Goal: Navigation & Orientation: Find specific page/section

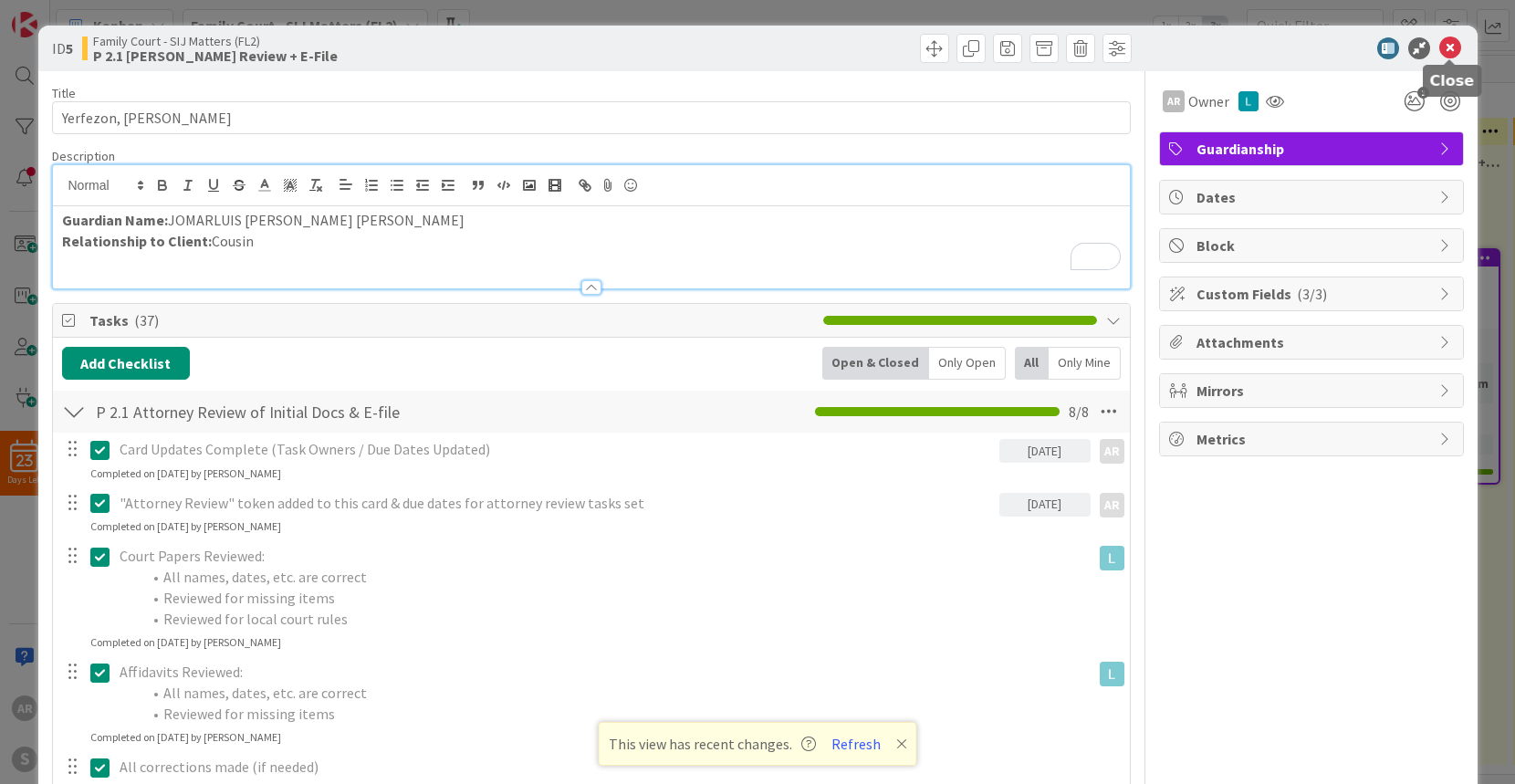
click at [1452, 50] on icon at bounding box center [1450, 48] width 22 height 22
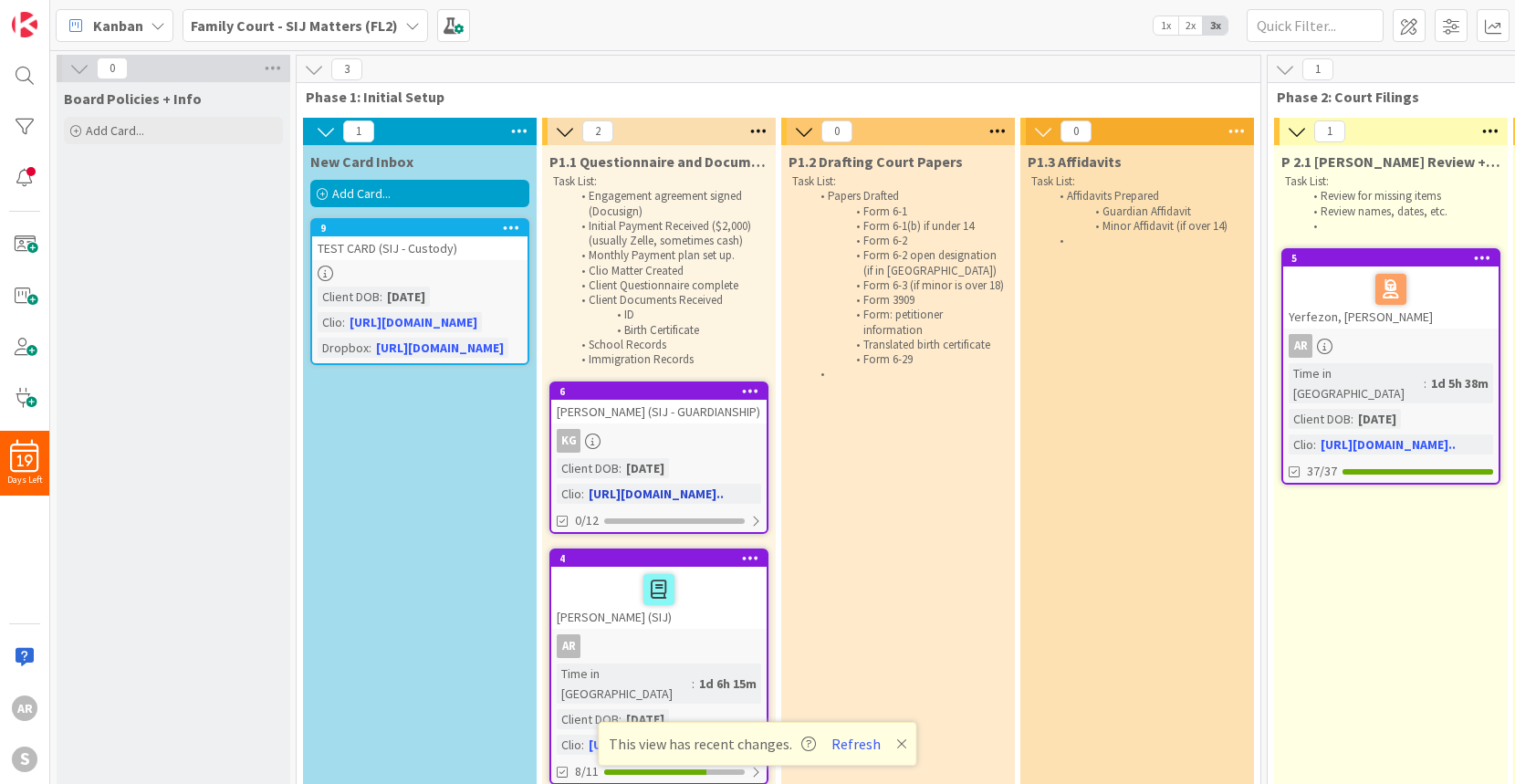
click at [689, 418] on div "[PERSON_NAME] (SIJ - GUARDIANSHIP)" at bounding box center [659, 411] width 216 height 23
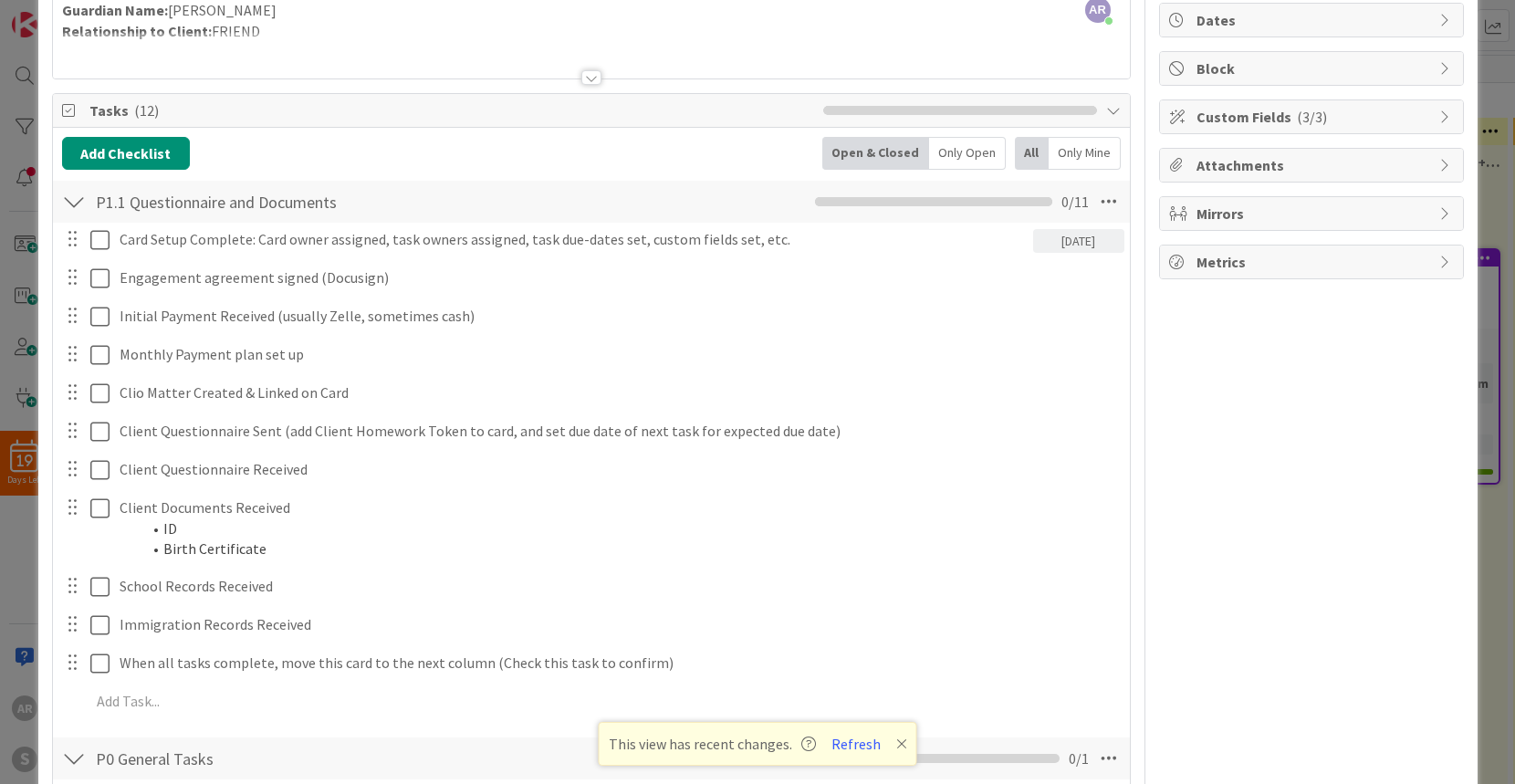
scroll to position [180, 0]
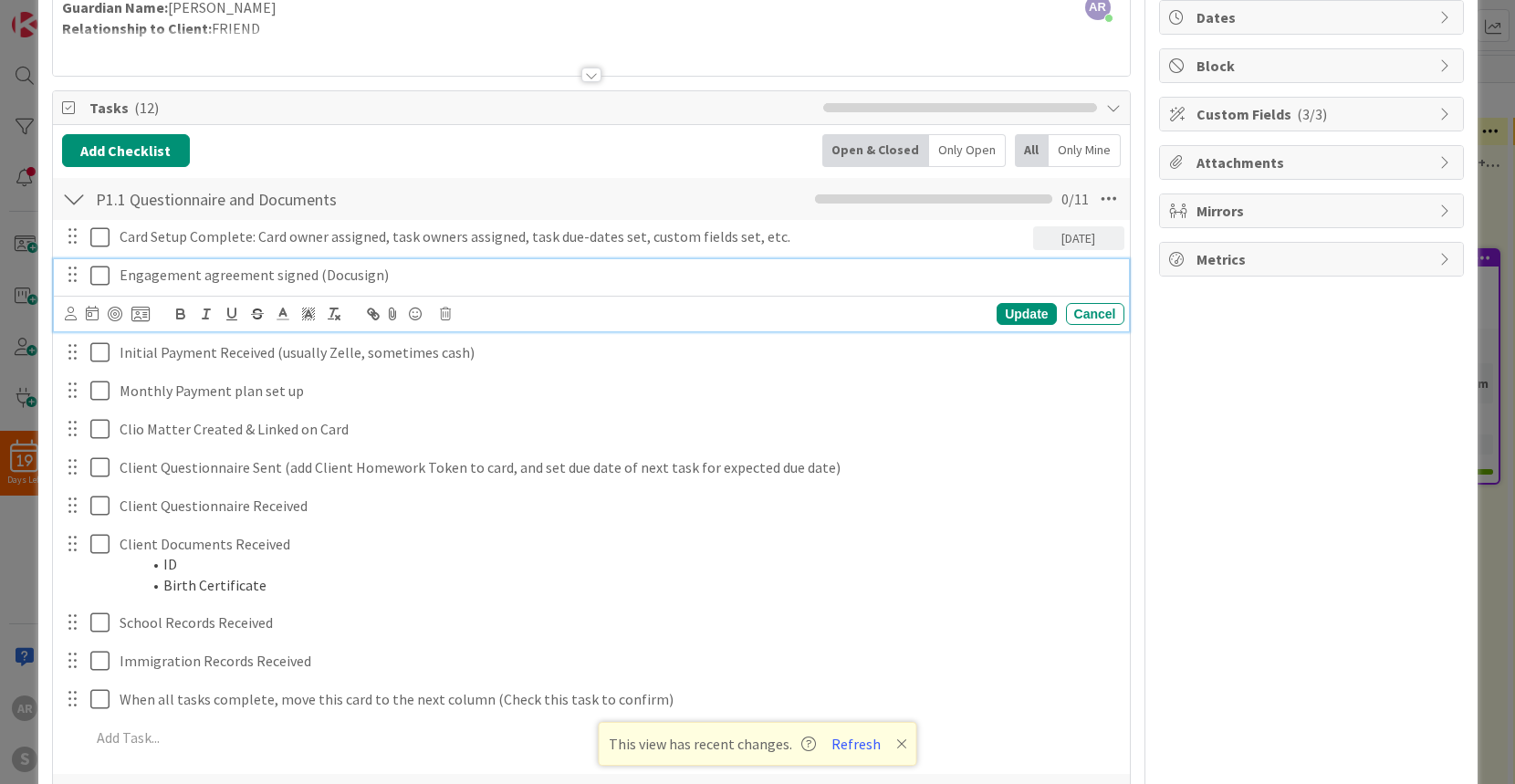
drag, startPoint x: 95, startPoint y: 268, endPoint x: 101, endPoint y: 236, distance: 32.6
click at [95, 268] on icon at bounding box center [103, 275] width 27 height 22
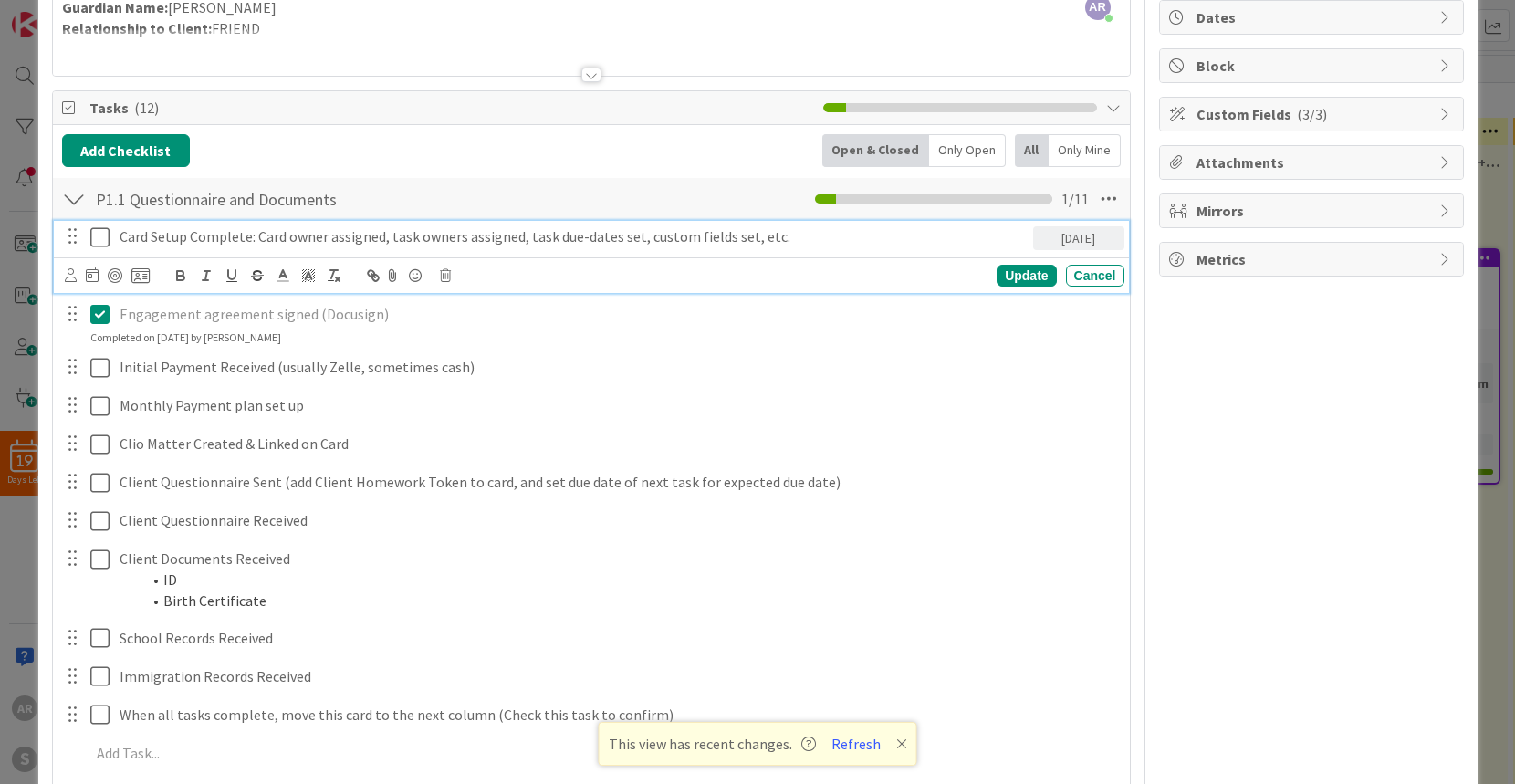
click at [100, 231] on icon at bounding box center [103, 236] width 27 height 22
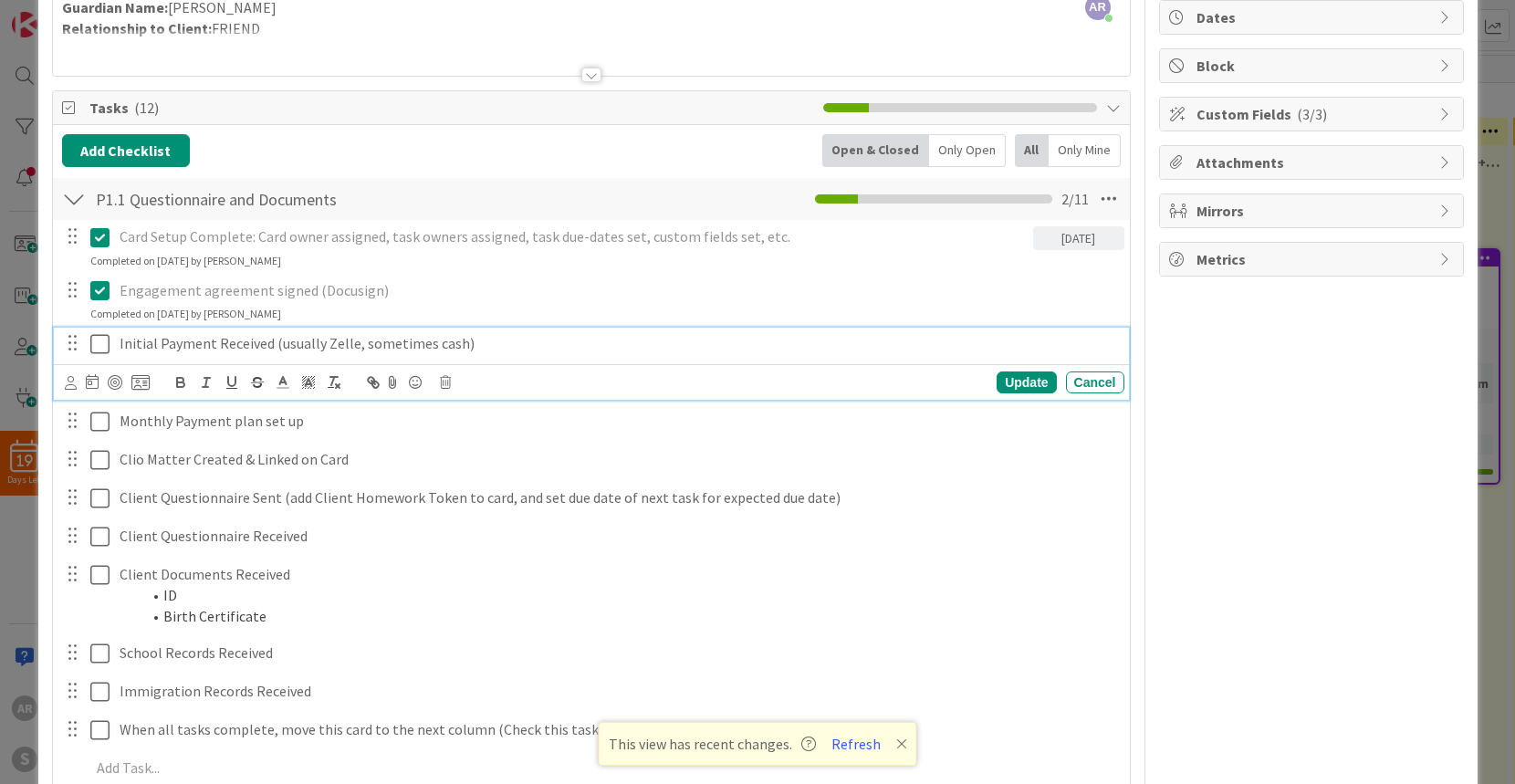
click at [93, 346] on icon at bounding box center [103, 343] width 27 height 22
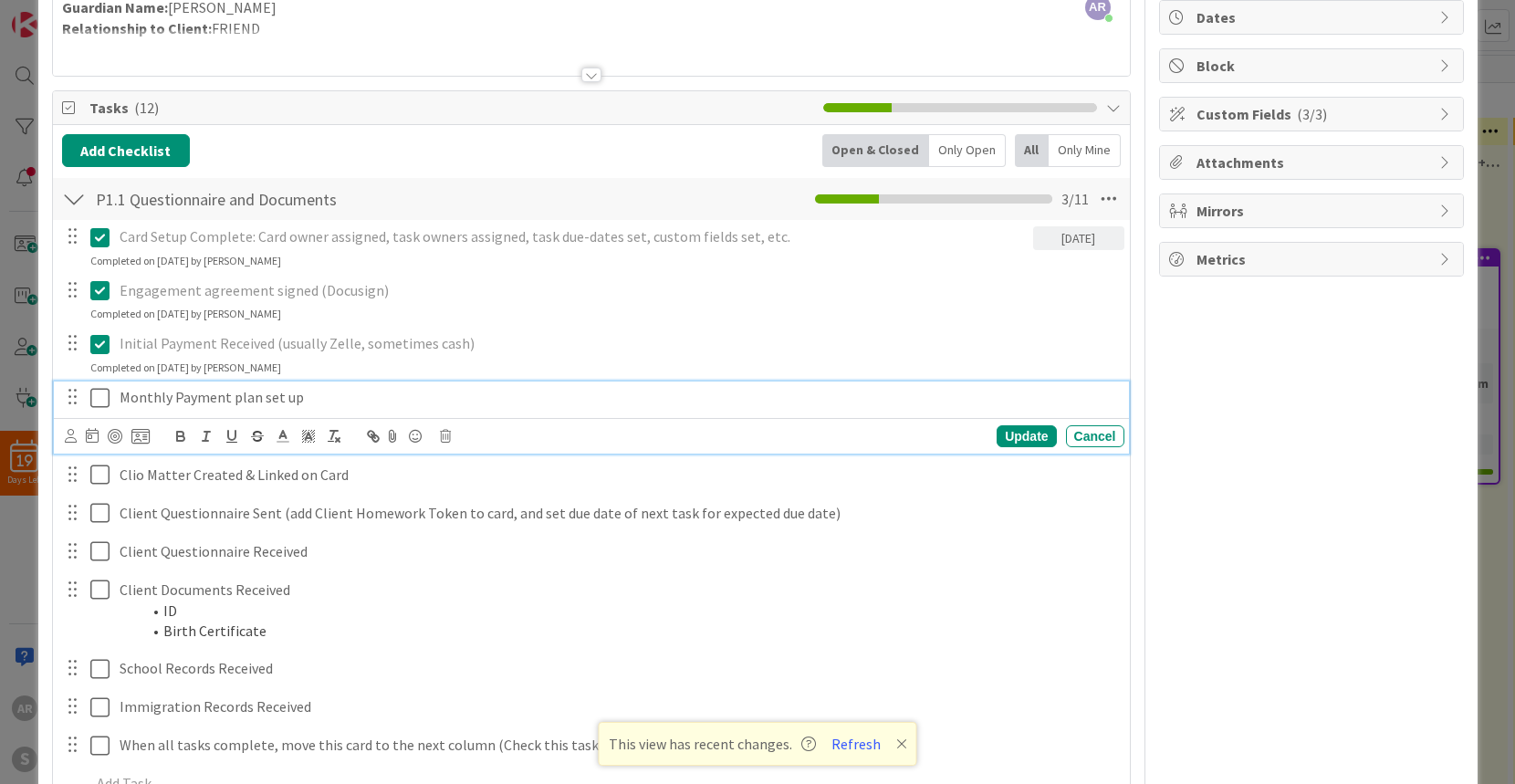
click at [96, 393] on icon at bounding box center [103, 398] width 27 height 22
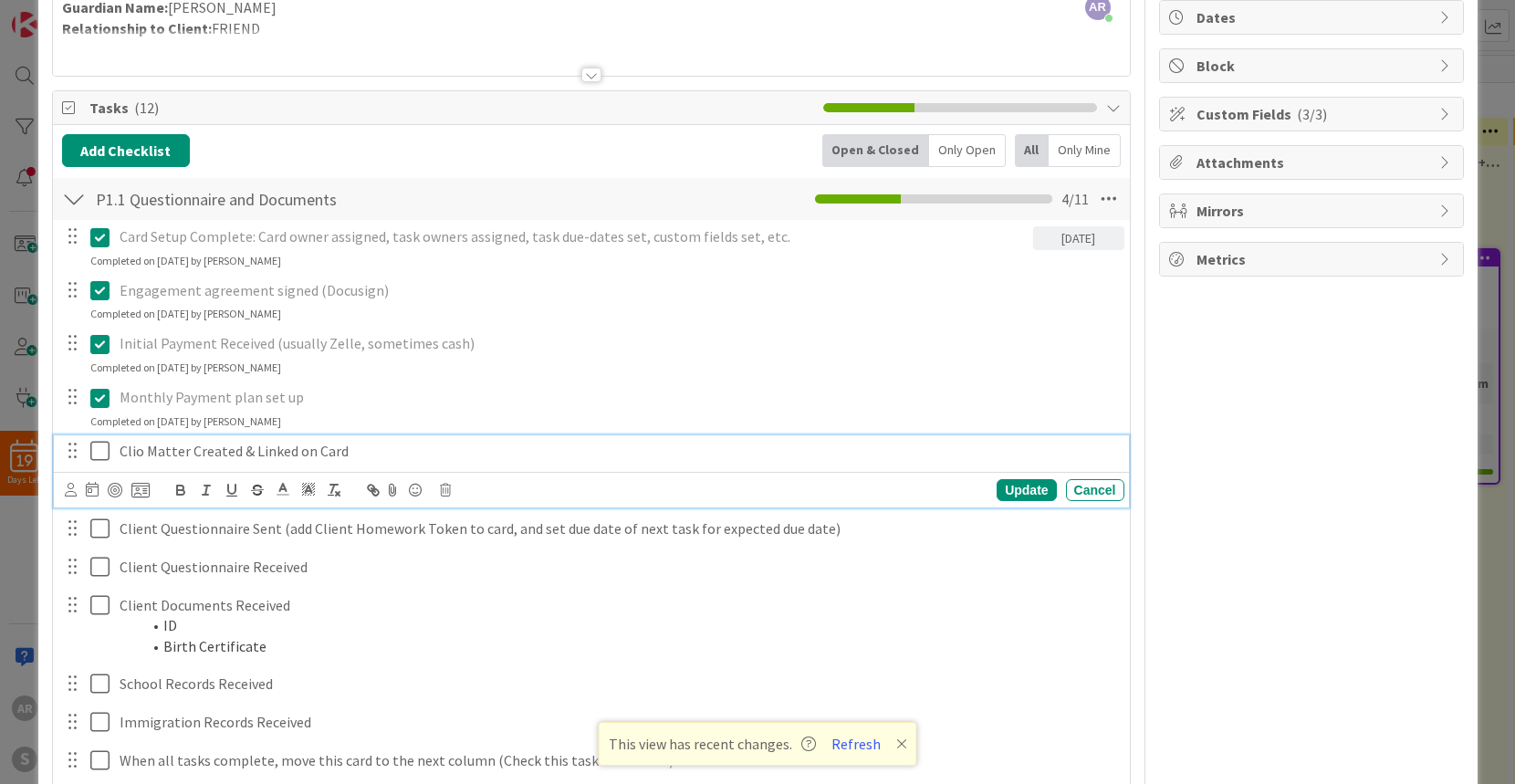
click at [99, 452] on icon at bounding box center [103, 450] width 27 height 22
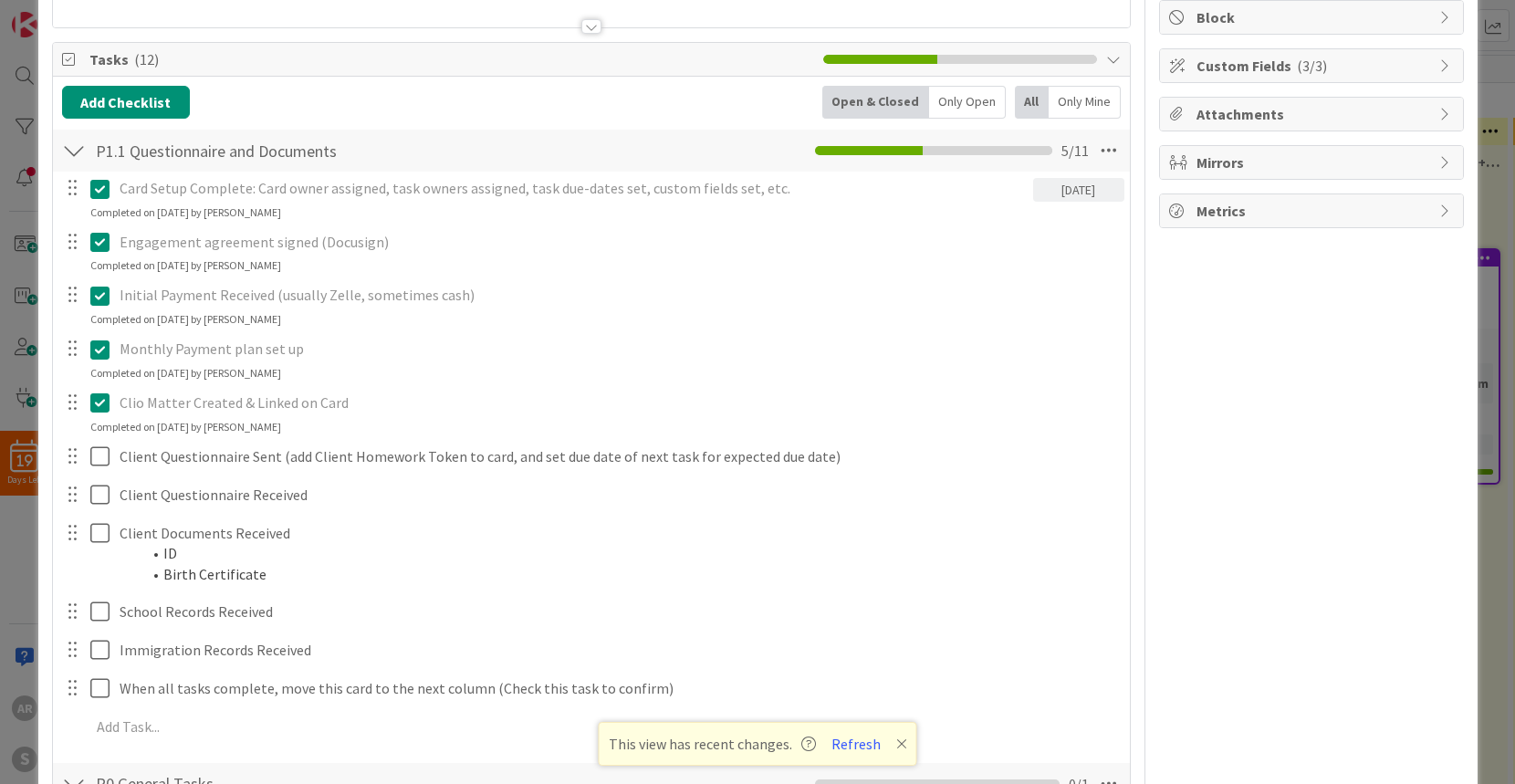
scroll to position [229, 0]
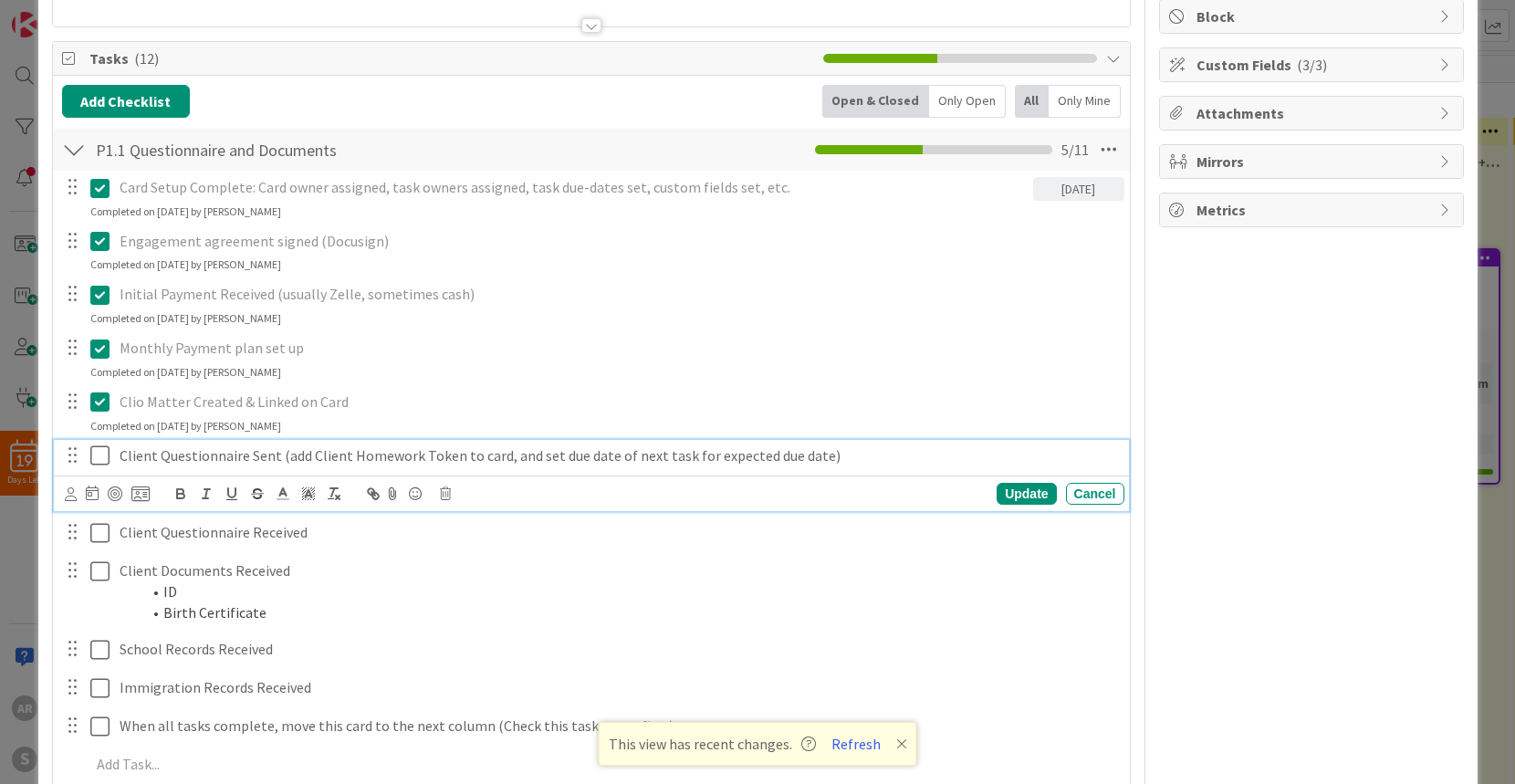
drag, startPoint x: 98, startPoint y: 454, endPoint x: 87, endPoint y: 501, distance: 48.3
click at [98, 454] on icon at bounding box center [103, 455] width 27 height 22
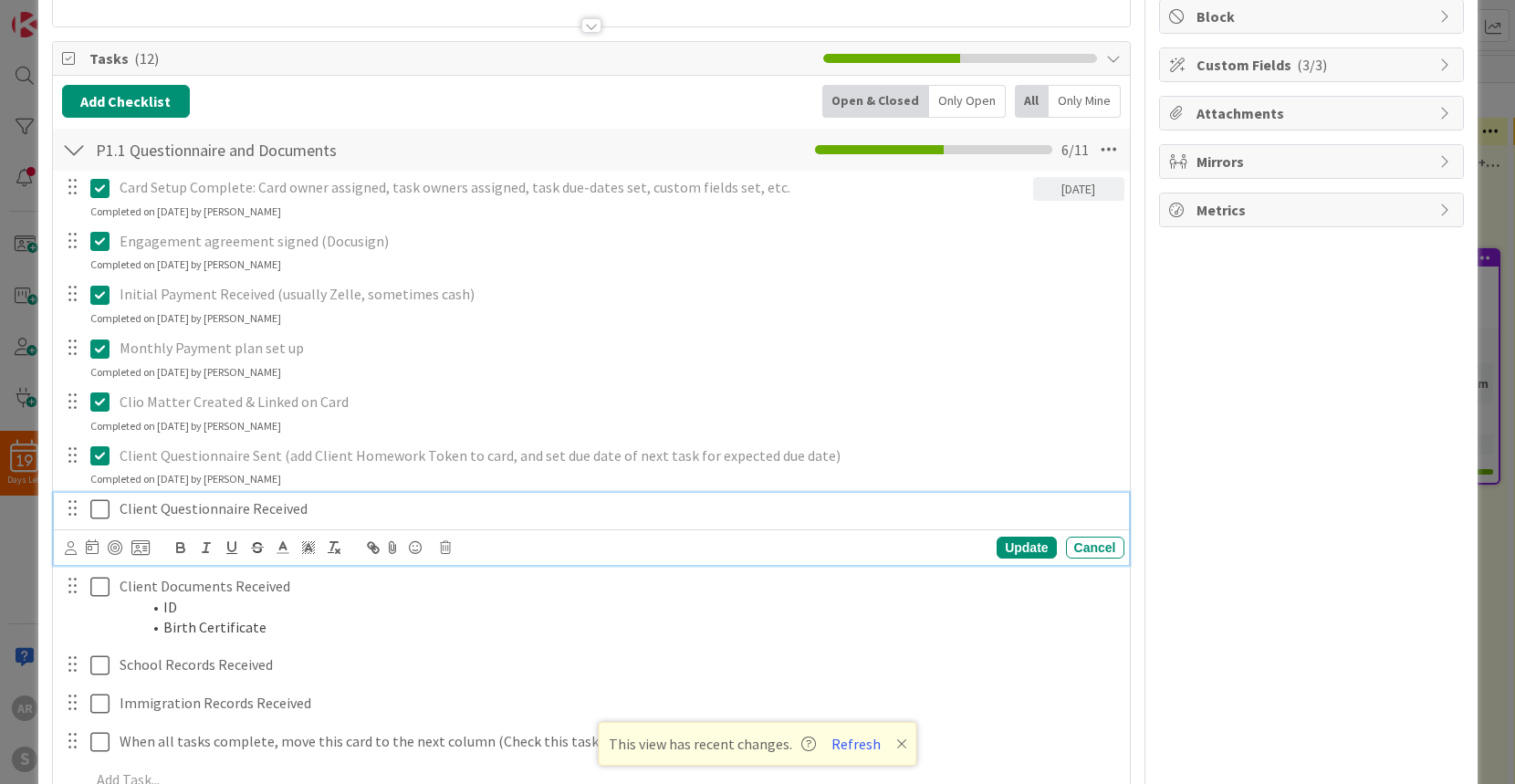
click at [98, 508] on icon at bounding box center [103, 508] width 27 height 22
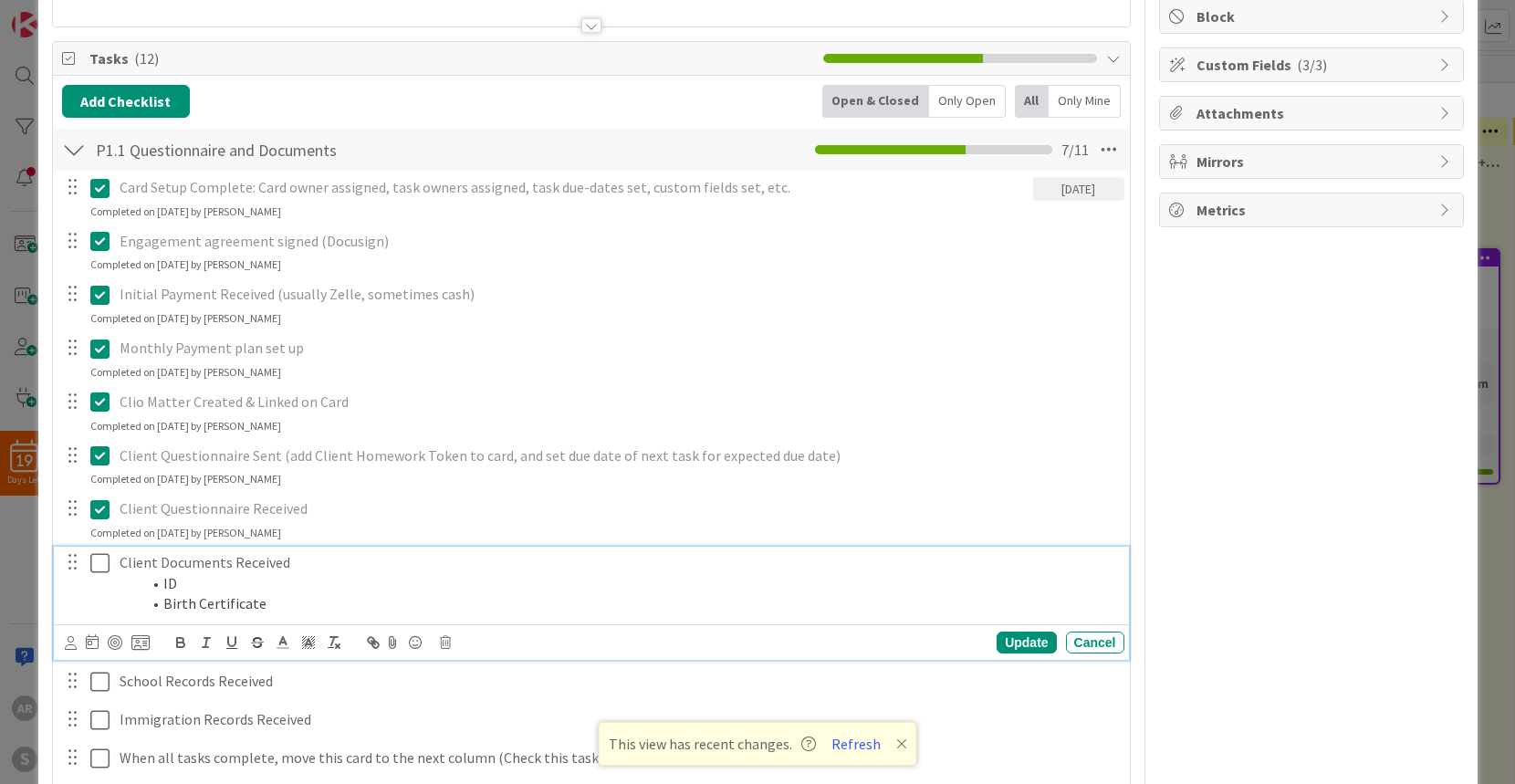
click at [99, 556] on icon at bounding box center [103, 563] width 27 height 22
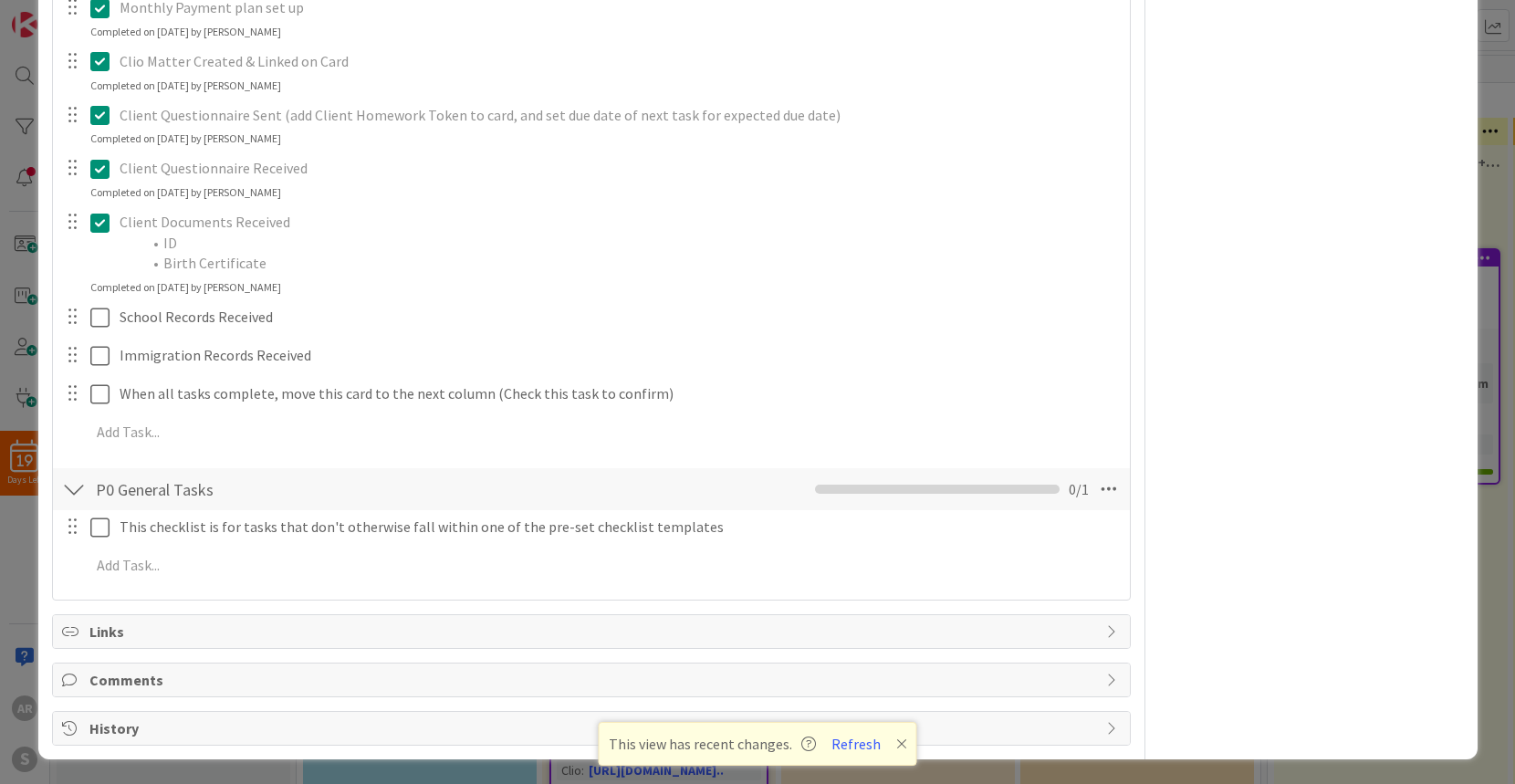
scroll to position [570, 0]
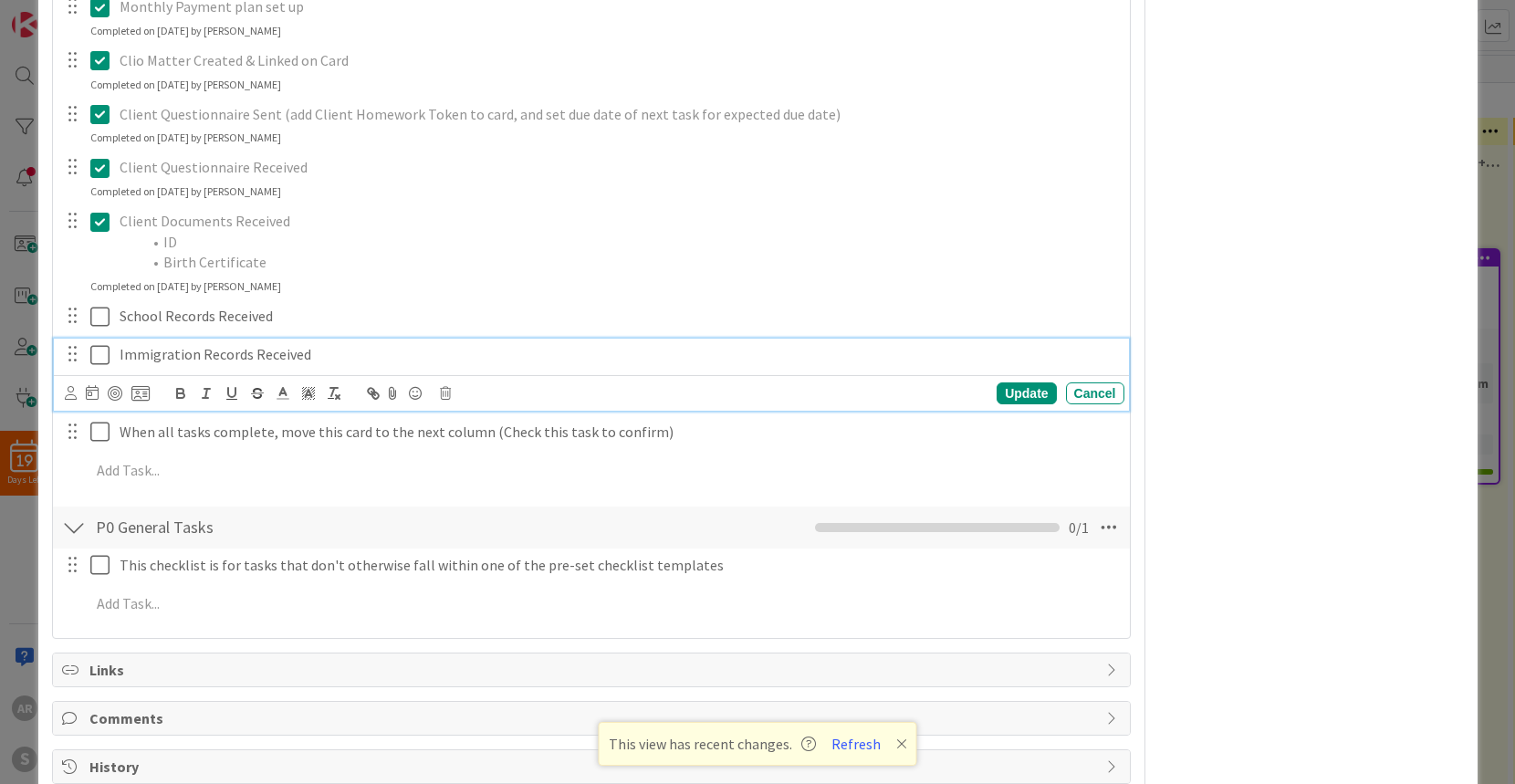
click at [100, 359] on icon at bounding box center [103, 354] width 27 height 22
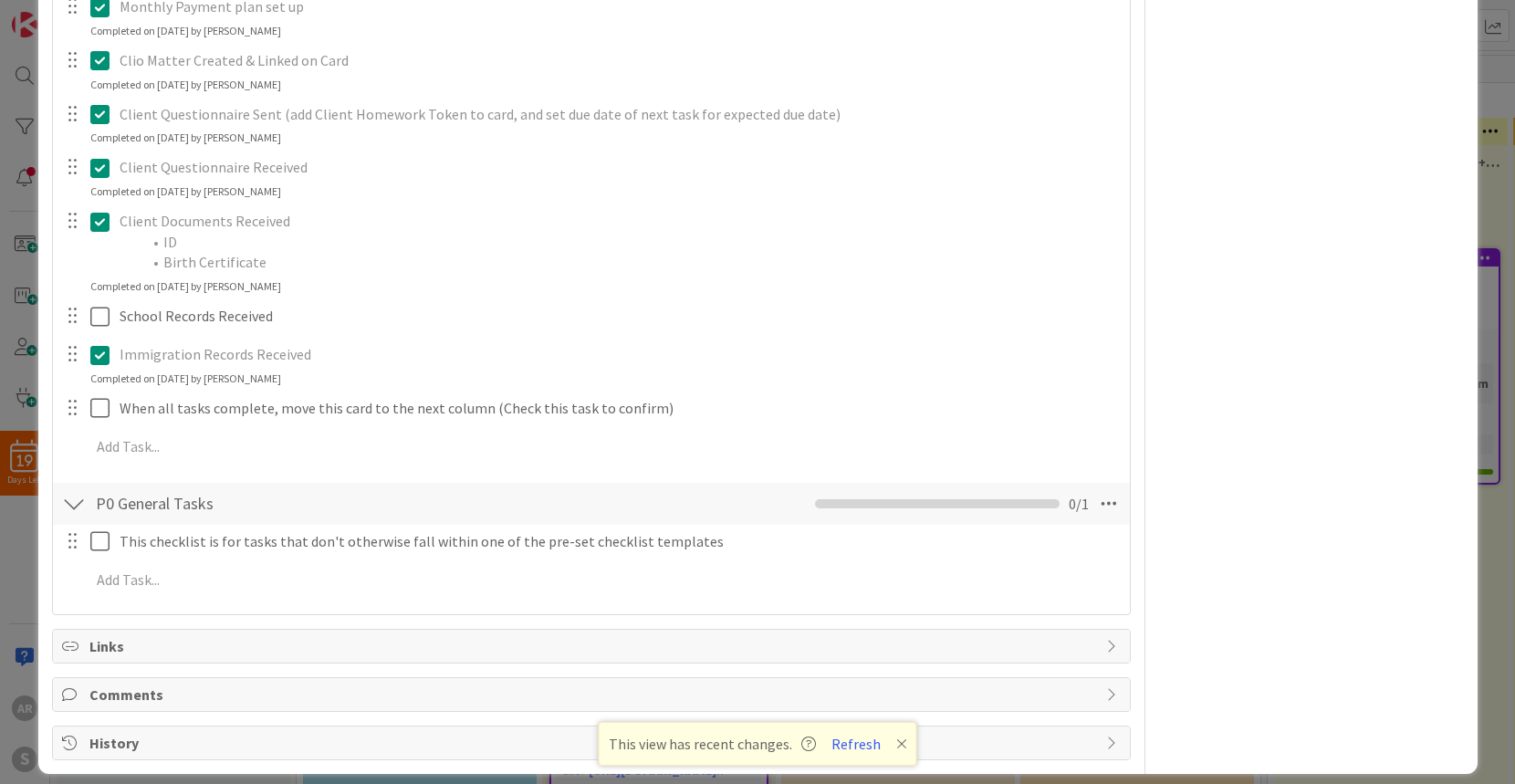
scroll to position [0, 0]
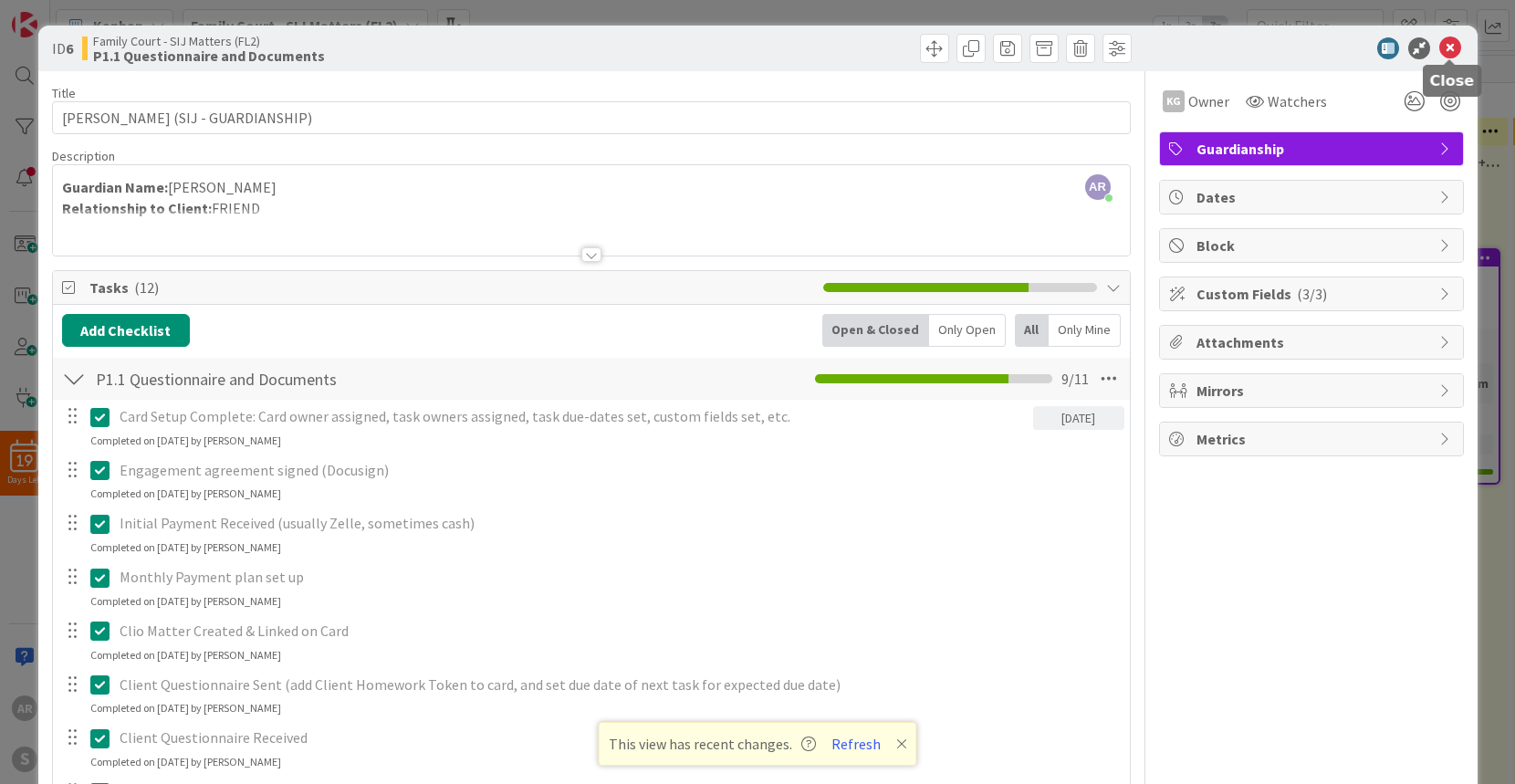
click at [1451, 50] on icon at bounding box center [1450, 48] width 22 height 22
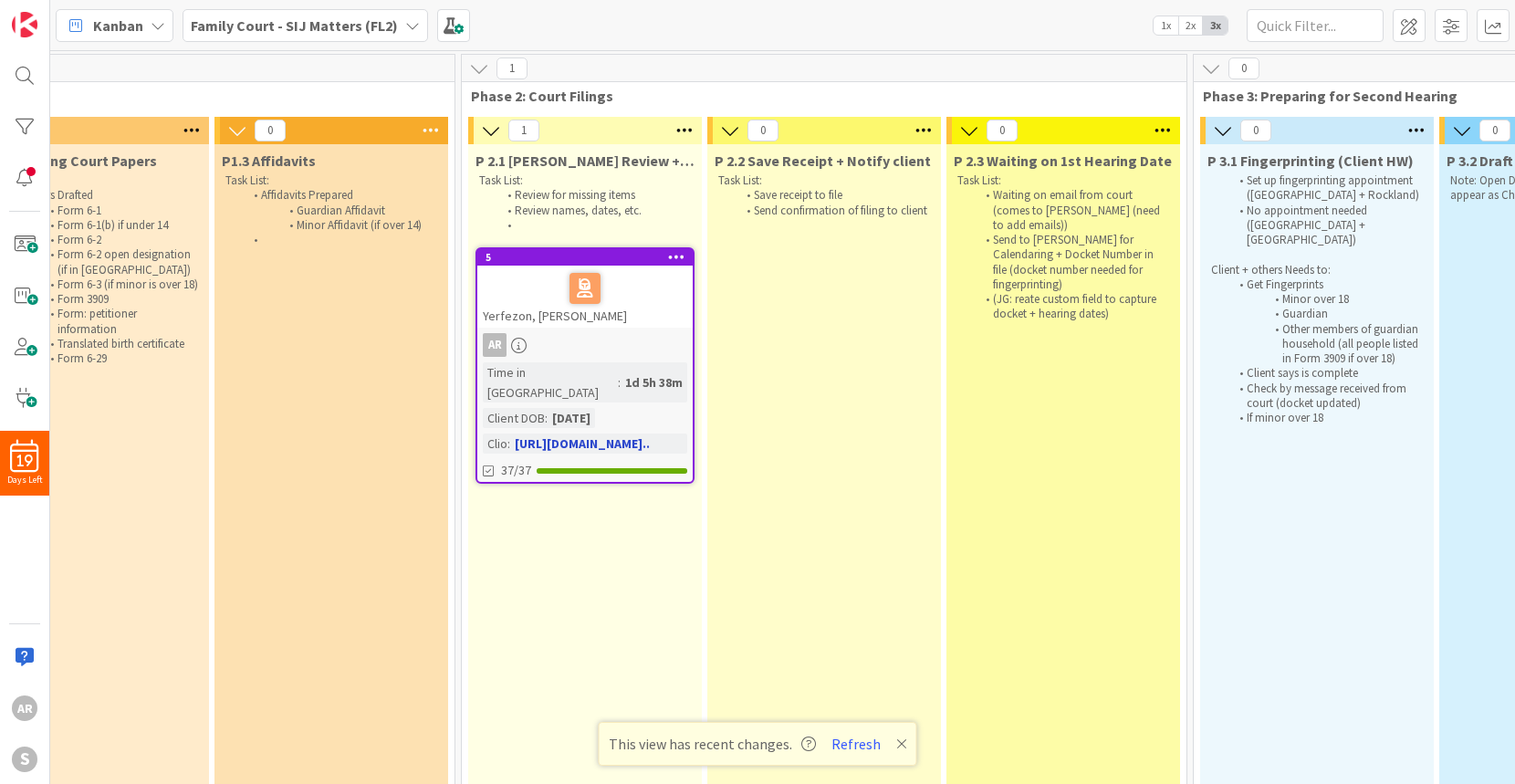
scroll to position [1, 816]
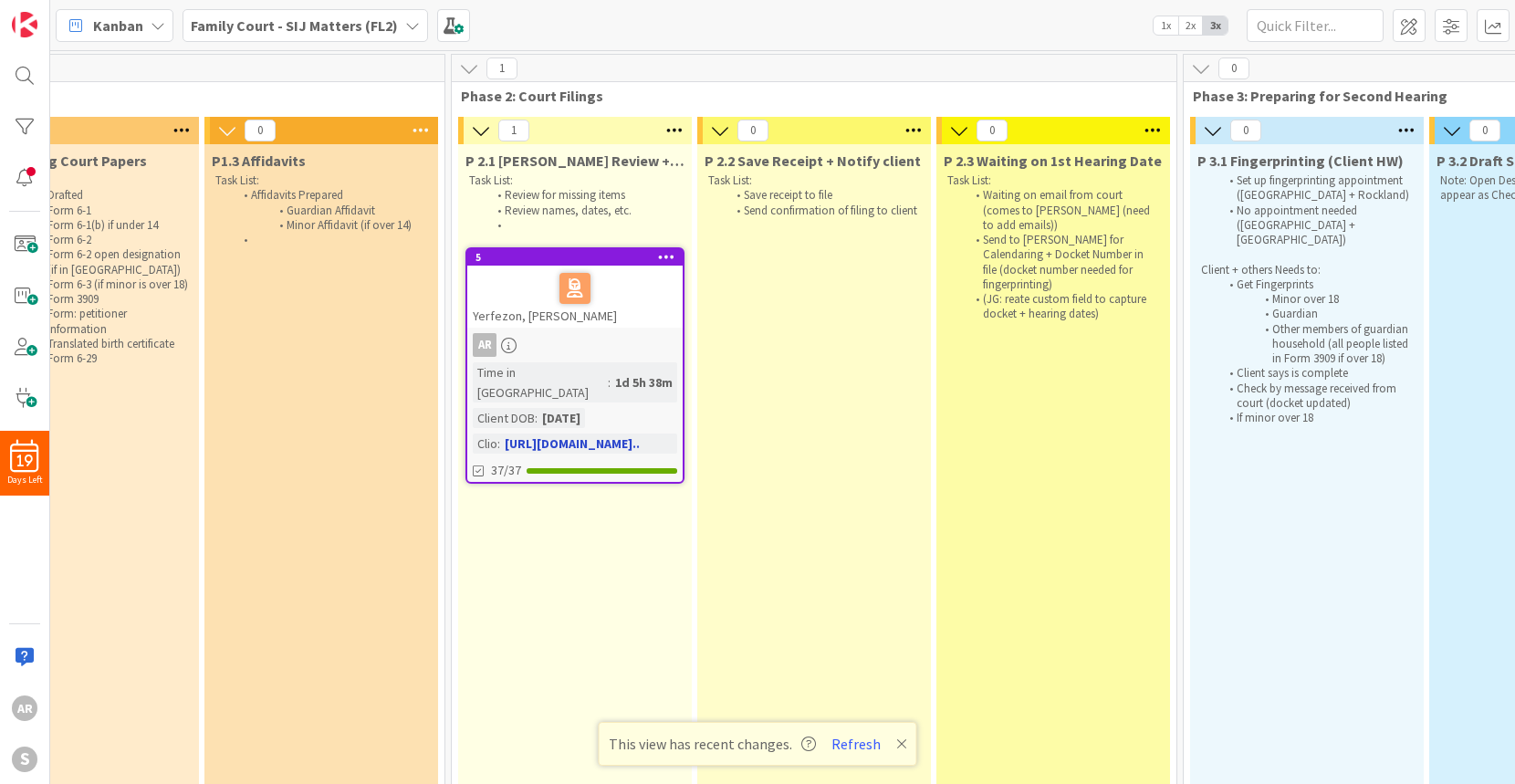
click at [631, 289] on div at bounding box center [575, 288] width 205 height 38
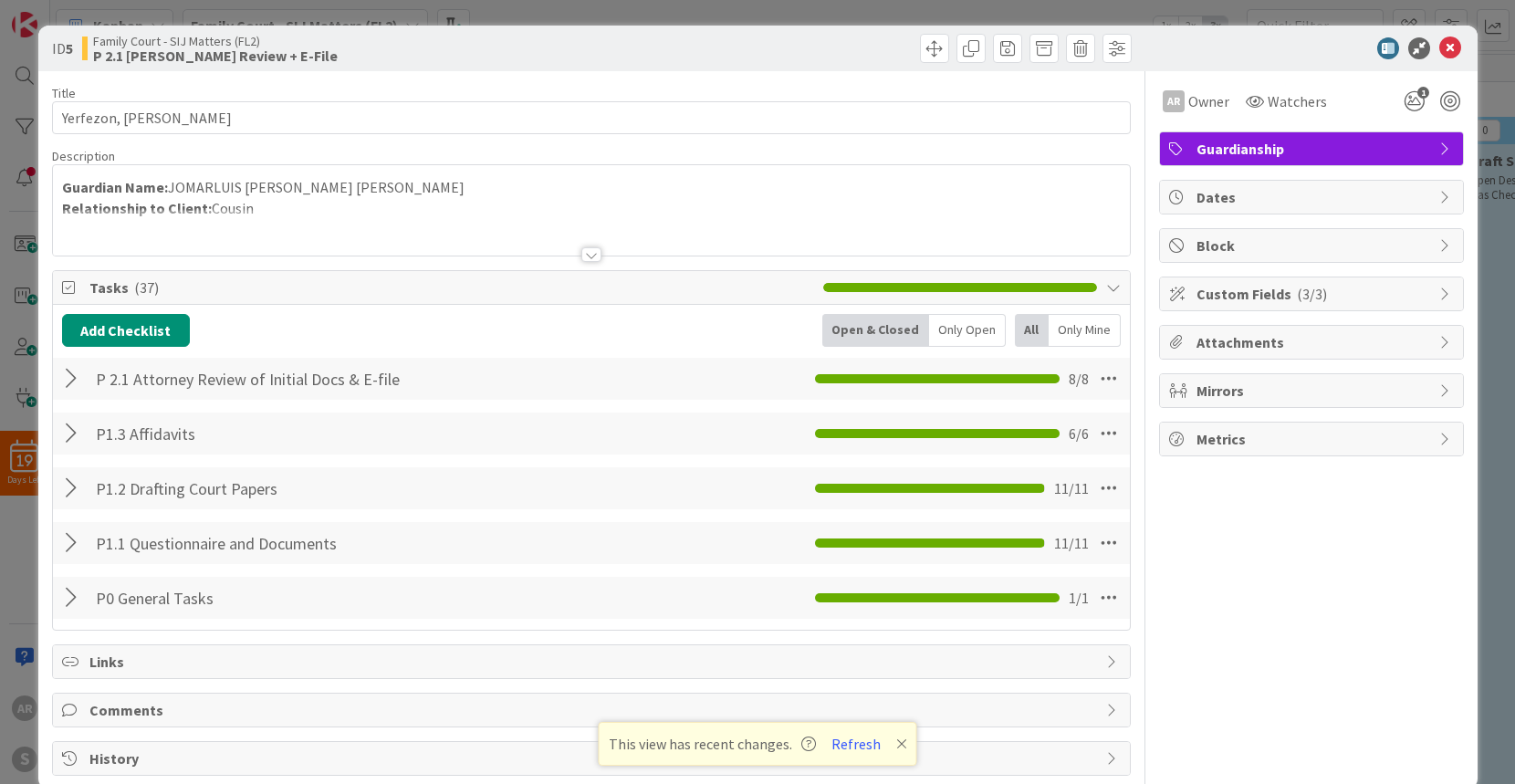
scroll to position [31, 0]
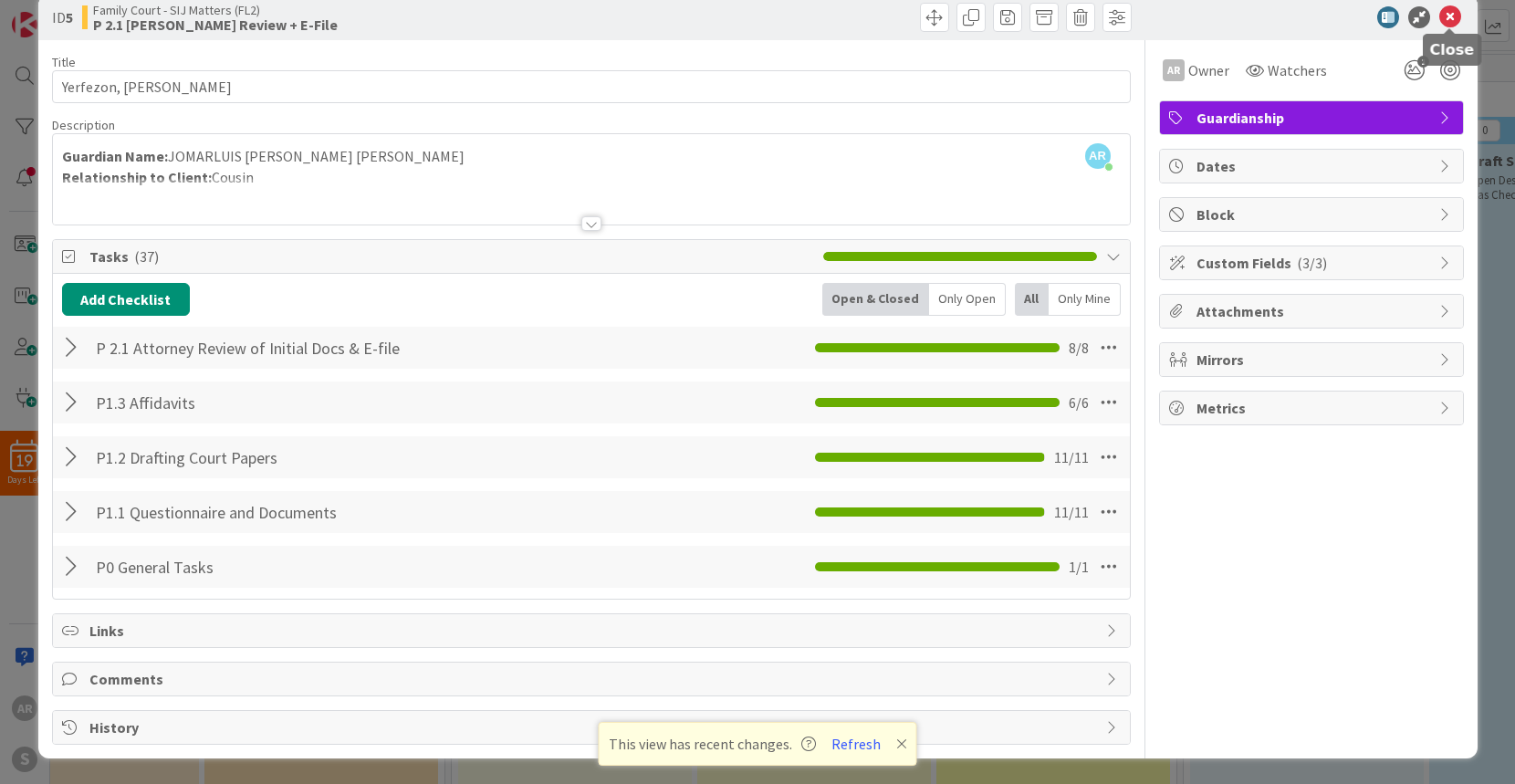
click at [1449, 19] on icon at bounding box center [1450, 17] width 22 height 22
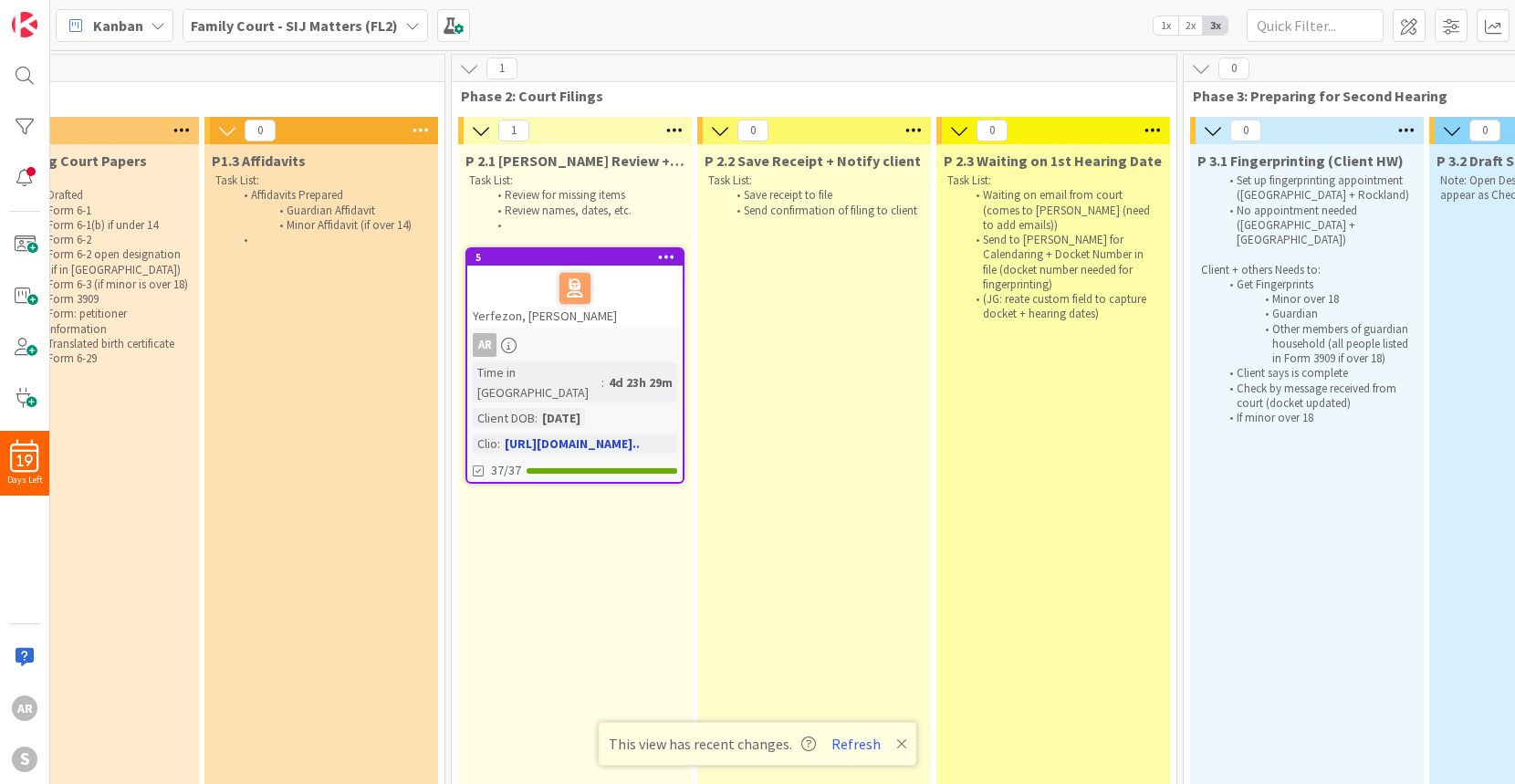
click at [605, 271] on div at bounding box center [575, 288] width 205 height 38
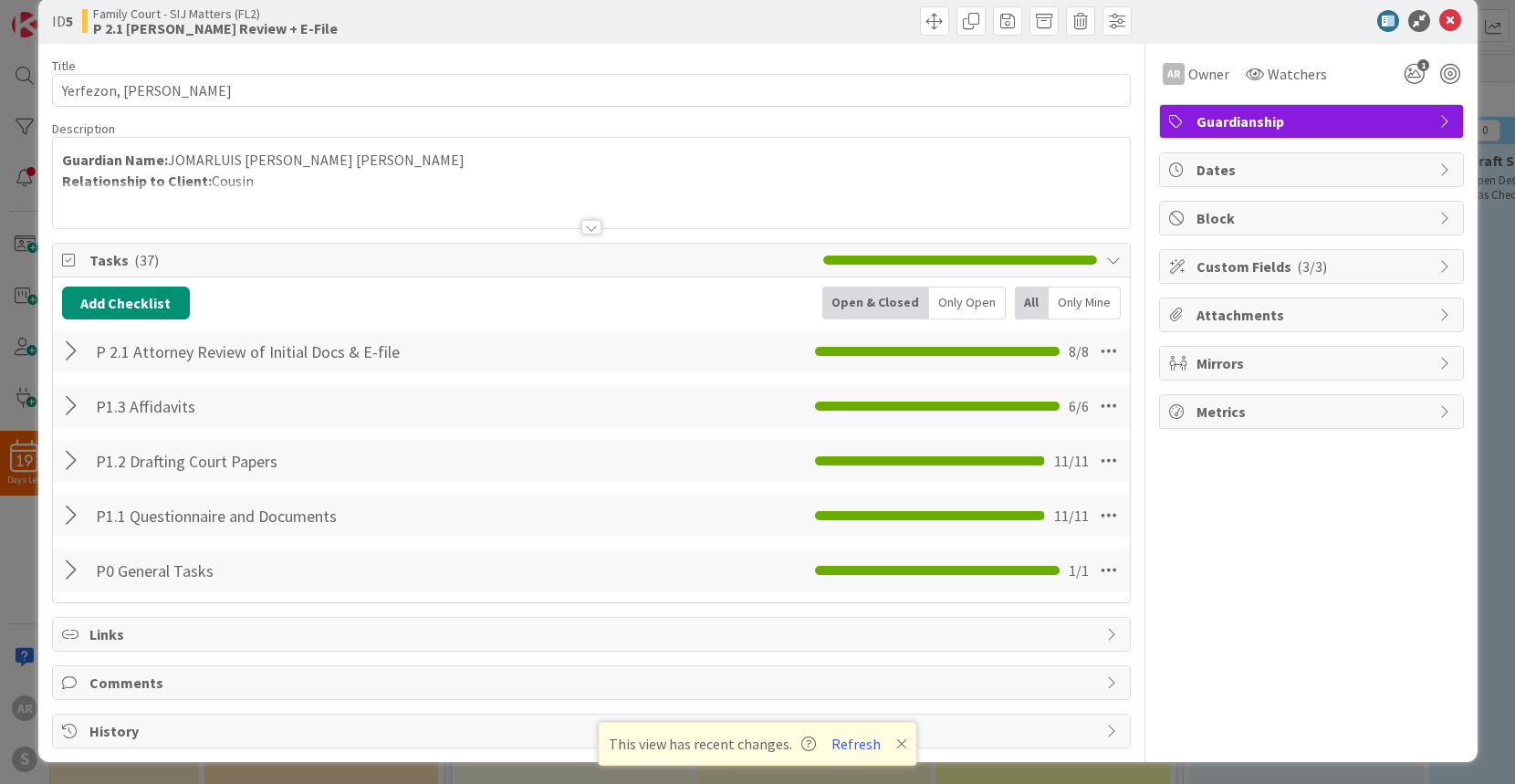
scroll to position [31, 0]
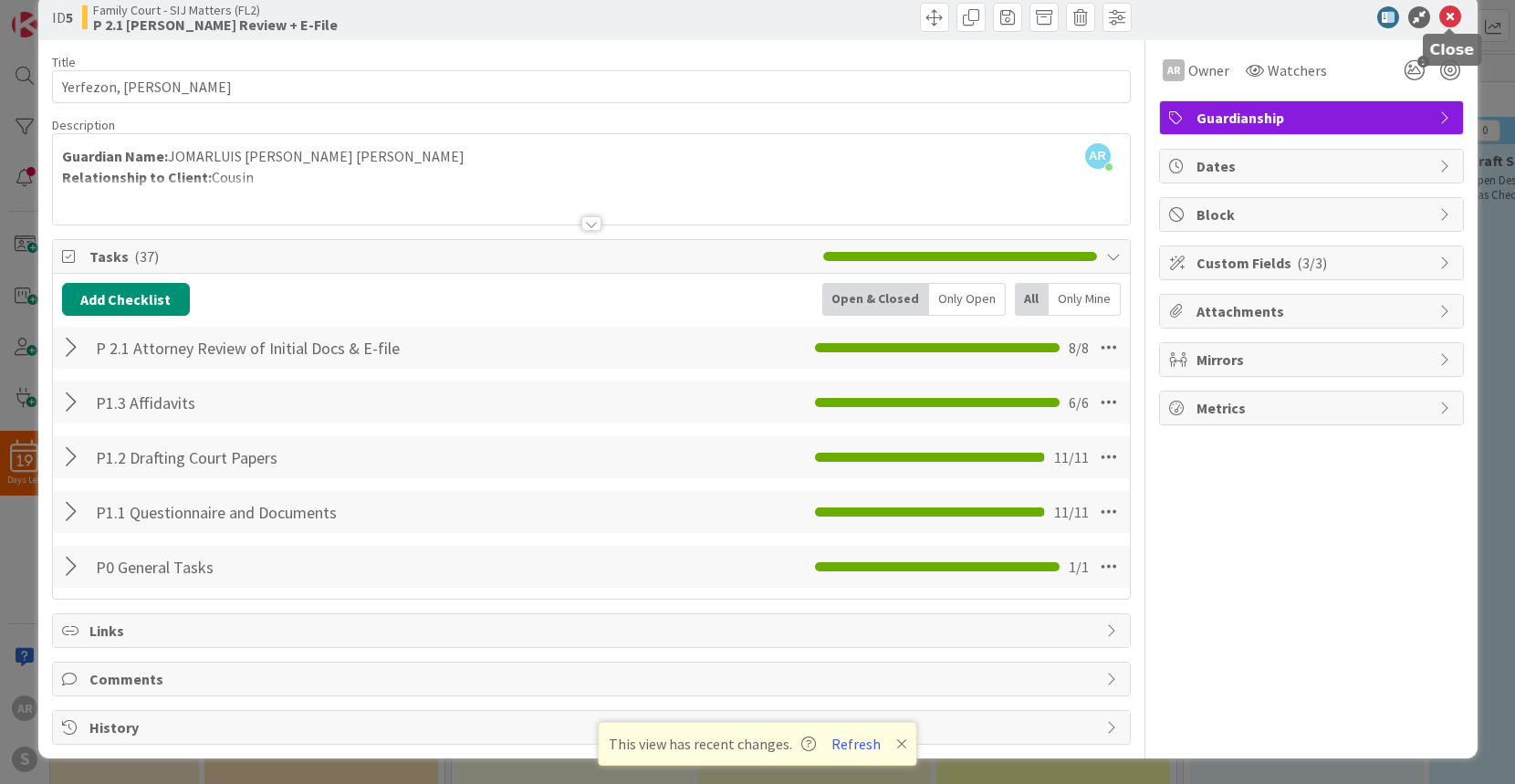
click at [1452, 17] on icon at bounding box center [1450, 17] width 22 height 22
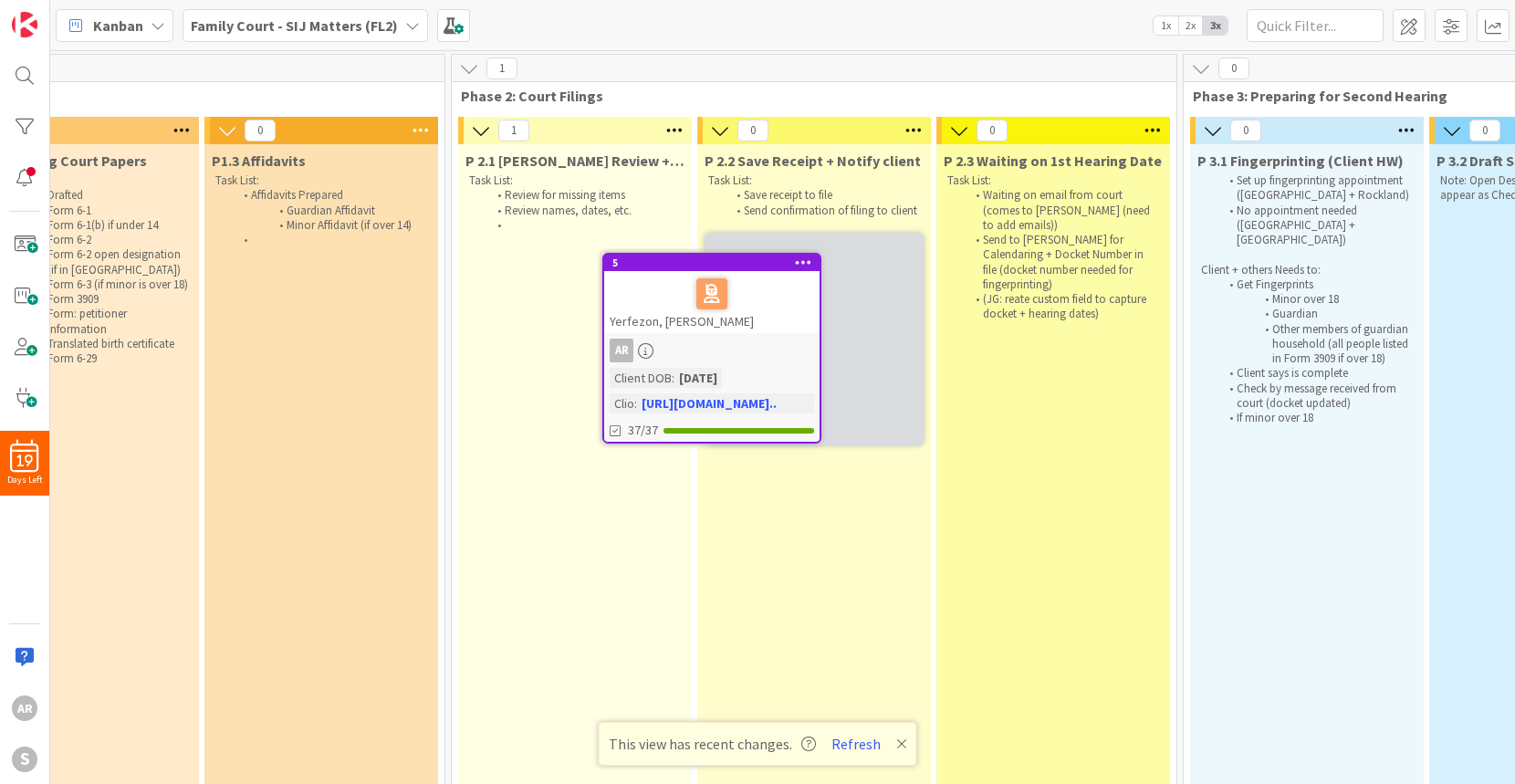
scroll to position [0, 816]
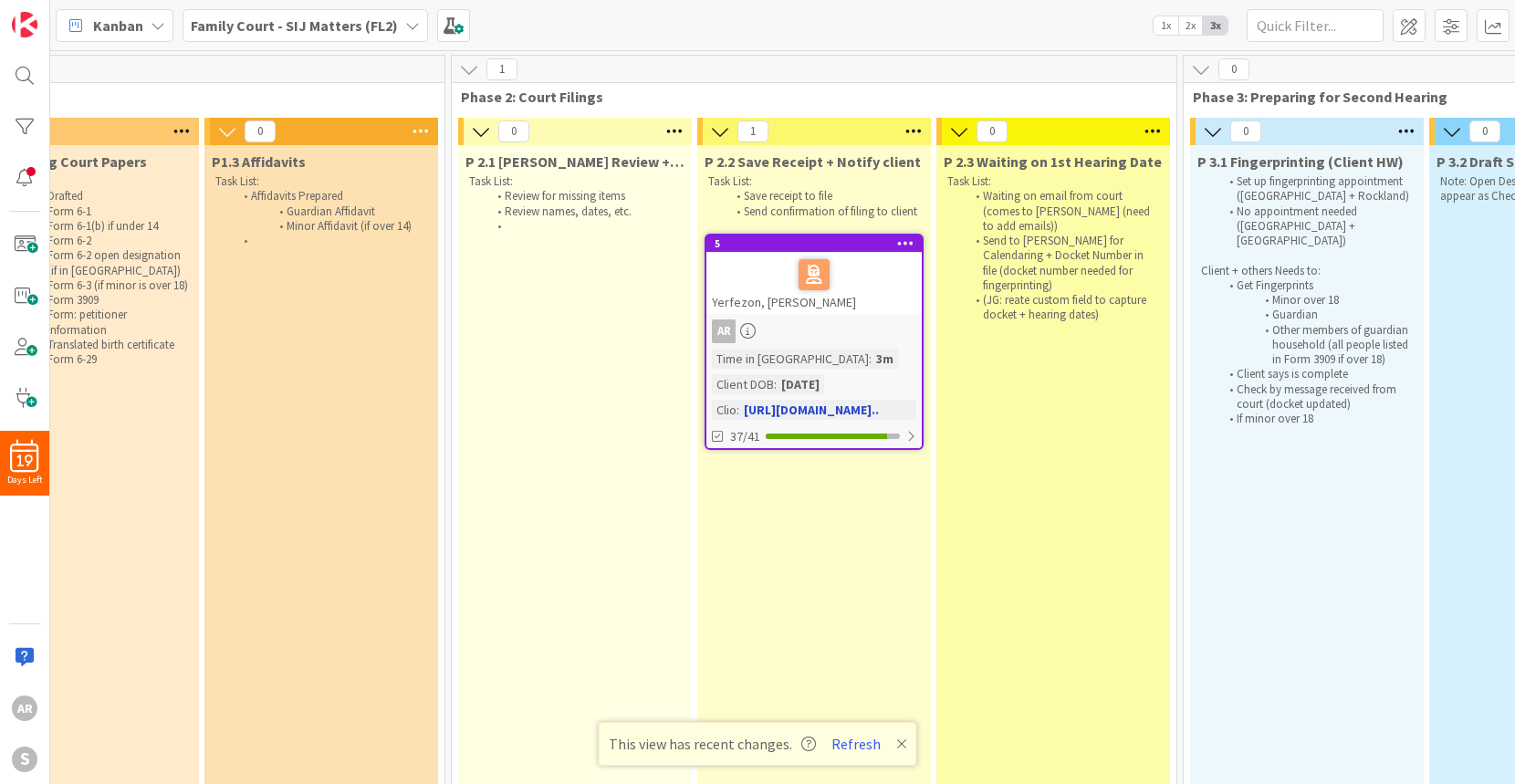
click at [872, 294] on div "Yerfezon, [PERSON_NAME]" at bounding box center [814, 283] width 216 height 62
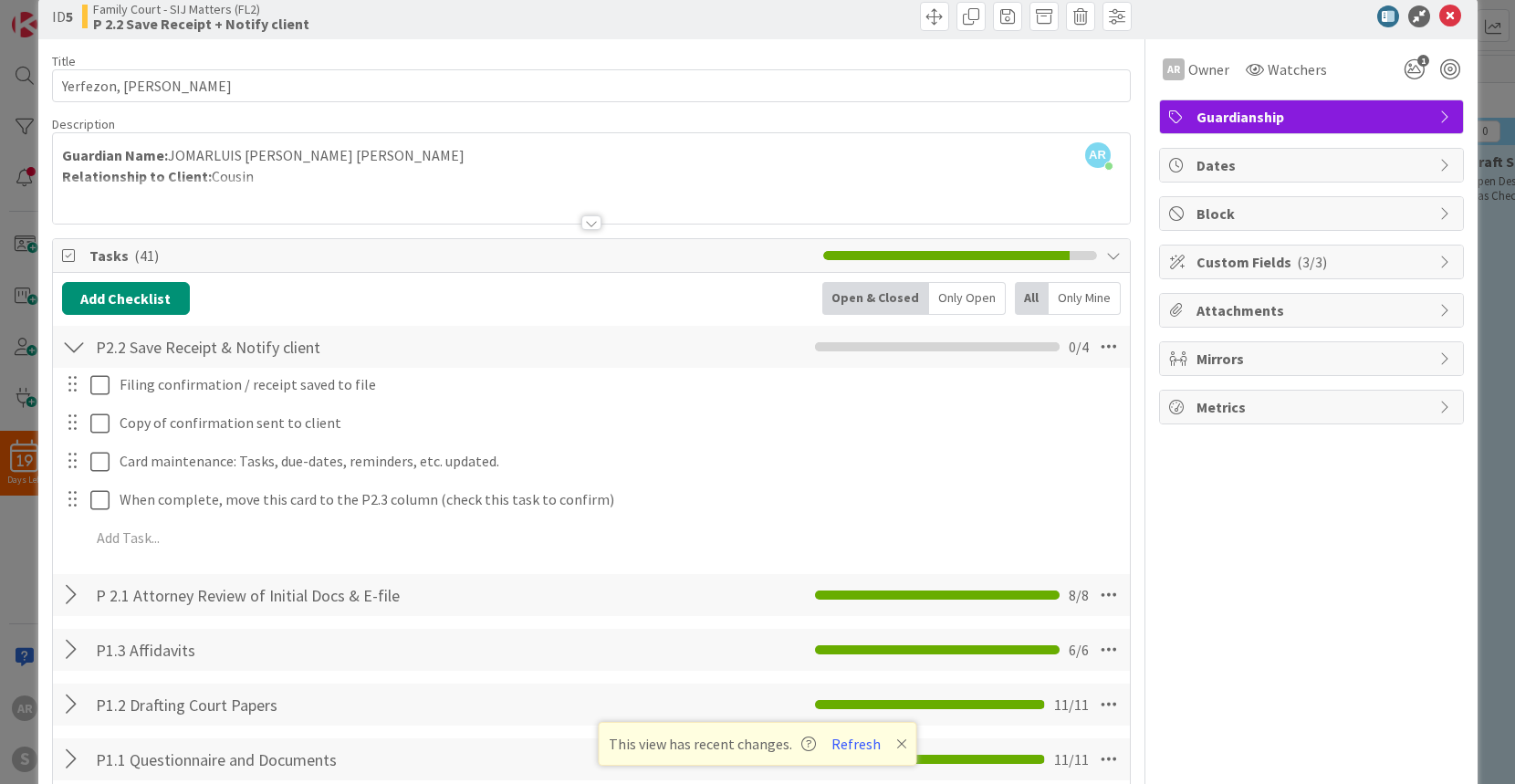
scroll to position [33, 0]
